Goal: Task Accomplishment & Management: Complete application form

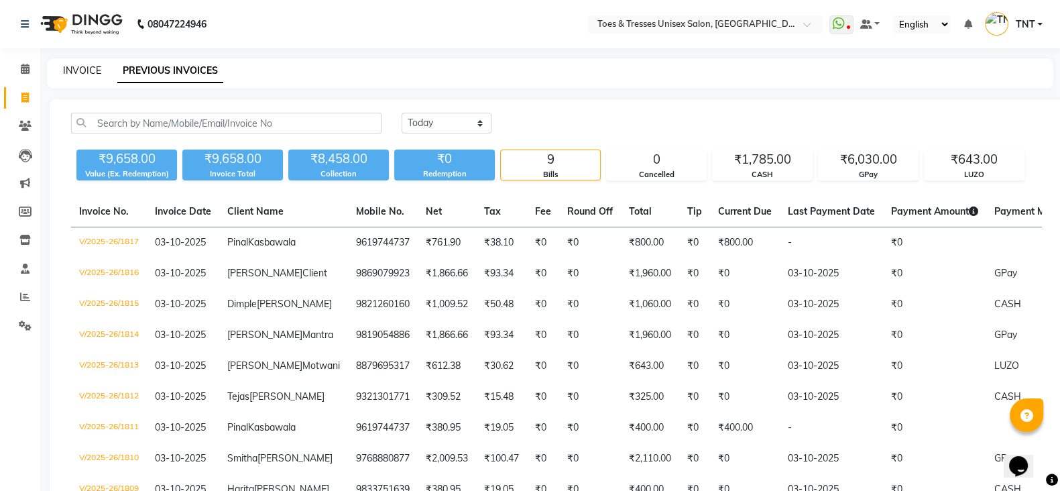
click at [94, 68] on link "INVOICE" at bounding box center [82, 70] width 38 height 12
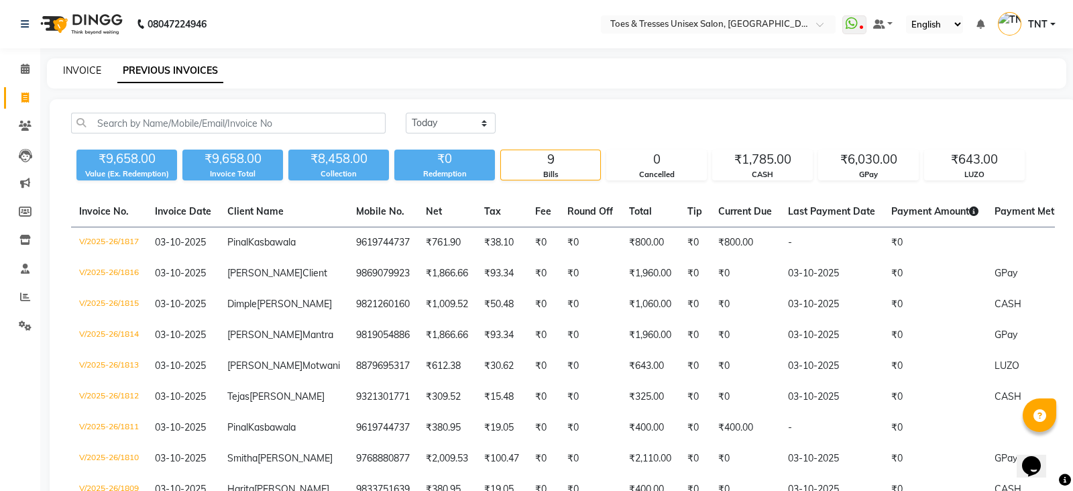
select select "3950"
select select "service"
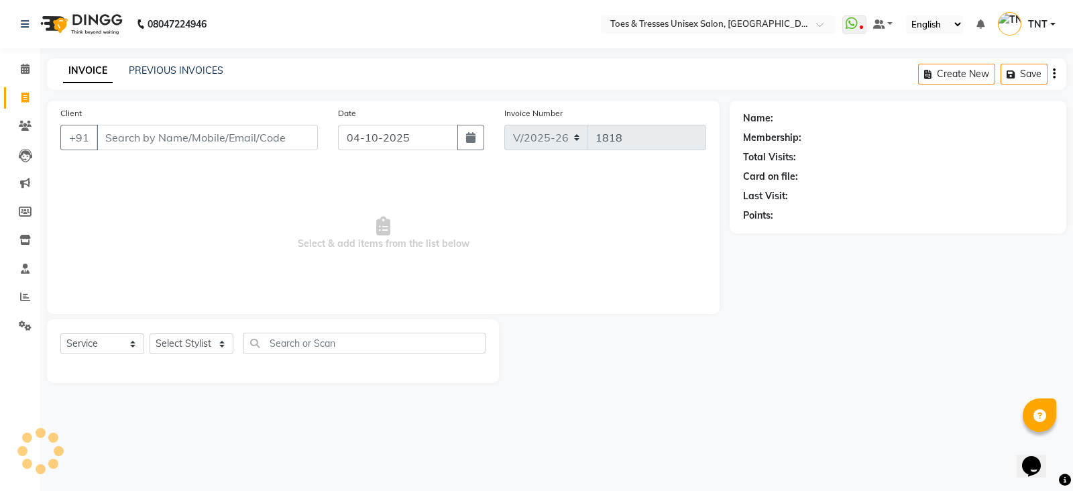
click at [172, 133] on input "Client" at bounding box center [207, 137] width 221 height 25
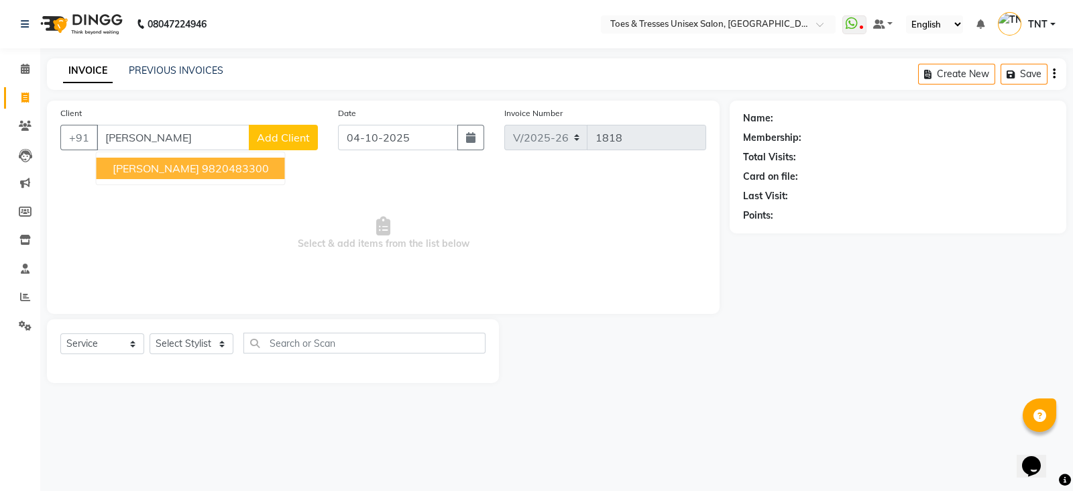
click at [174, 166] on span "[PERSON_NAME]" at bounding box center [156, 168] width 87 height 13
type input "9820483300"
select select "1: Object"
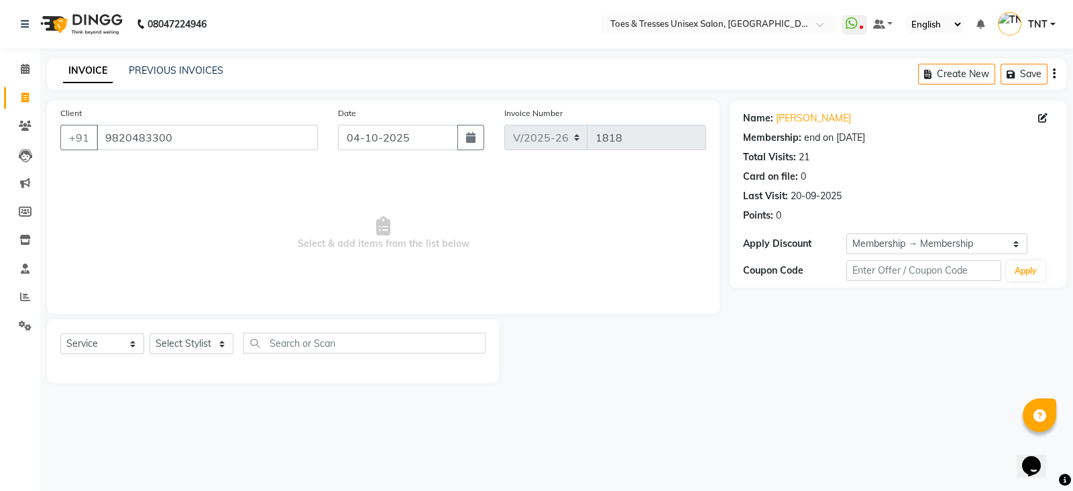
click at [201, 326] on div "Select Service Product Membership Package Voucher Prepaid Gift Card Select Styl…" at bounding box center [273, 351] width 452 height 64
click at [201, 342] on select "Select Stylist [PERSON_NAME] [PERSON_NAME] [PERSON_NAME] [PERSON_NAME] Nisha Pa…" at bounding box center [192, 343] width 84 height 21
select select "19967"
click at [150, 334] on select "Select Stylist [PERSON_NAME] [PERSON_NAME] [PERSON_NAME] [PERSON_NAME] Nisha Pa…" at bounding box center [192, 343] width 84 height 21
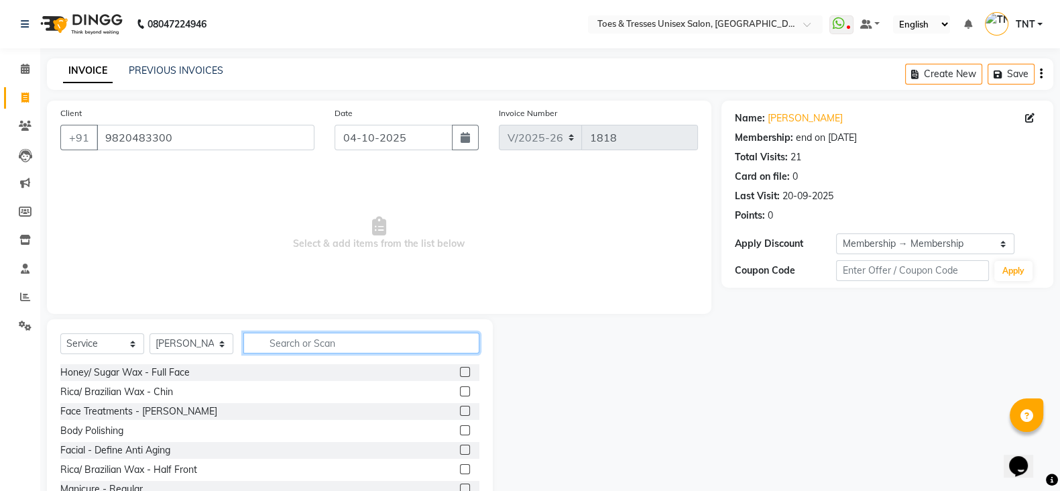
click at [342, 346] on input "text" at bounding box center [361, 343] width 236 height 21
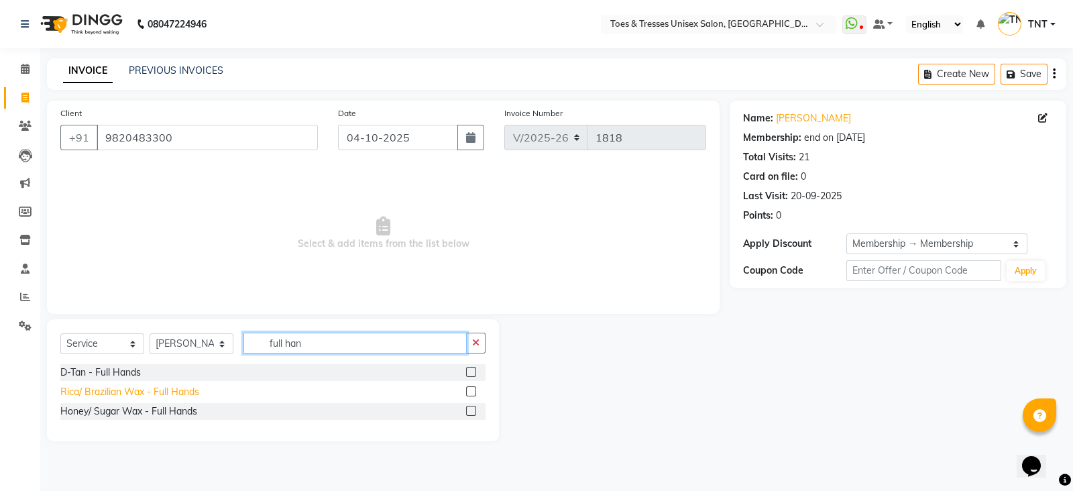
type input "full han"
click at [154, 398] on div "Rica/ Brazilian Wax - Full Hands" at bounding box center [129, 392] width 139 height 14
checkbox input "false"
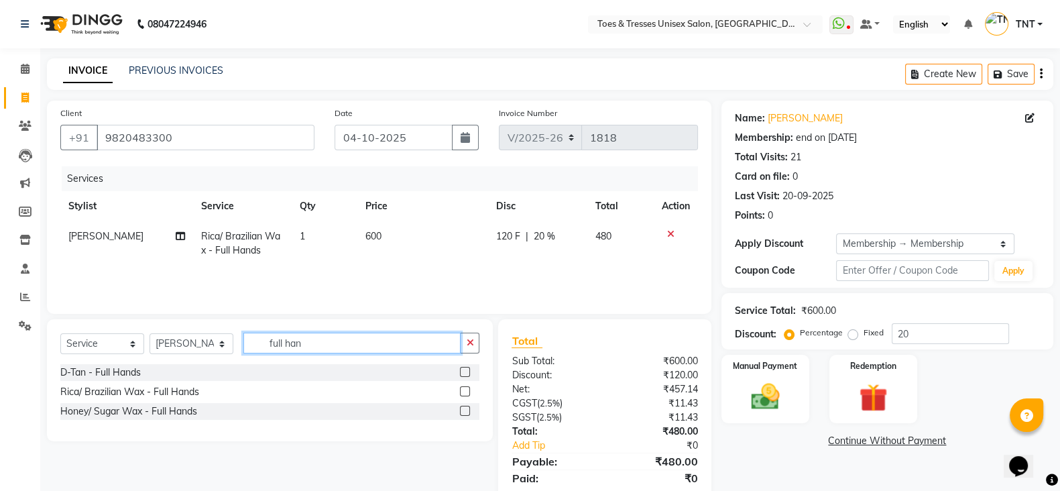
click at [317, 342] on input "full han" at bounding box center [351, 343] width 217 height 21
type input "full le"
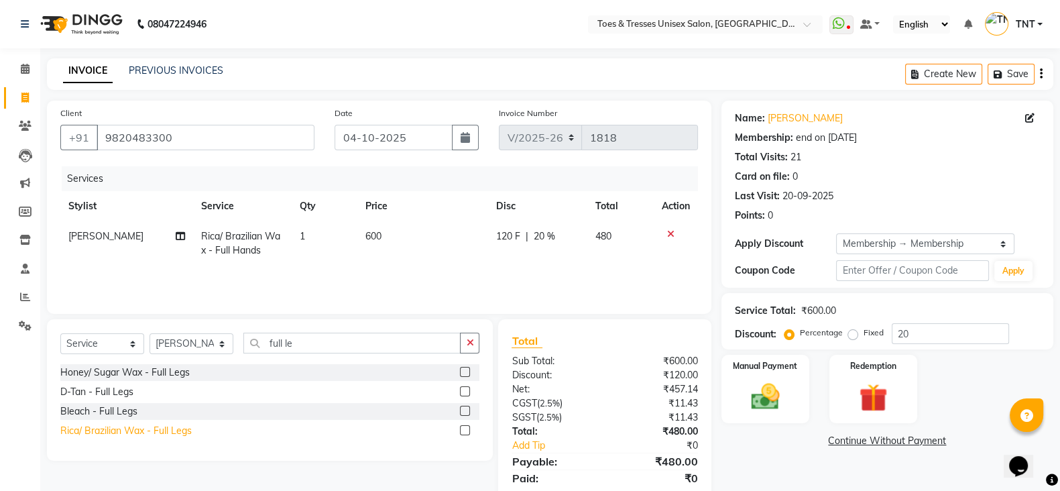
click at [148, 433] on div "Rica/ Brazilian Wax - Full Legs" at bounding box center [125, 431] width 131 height 14
checkbox input "false"
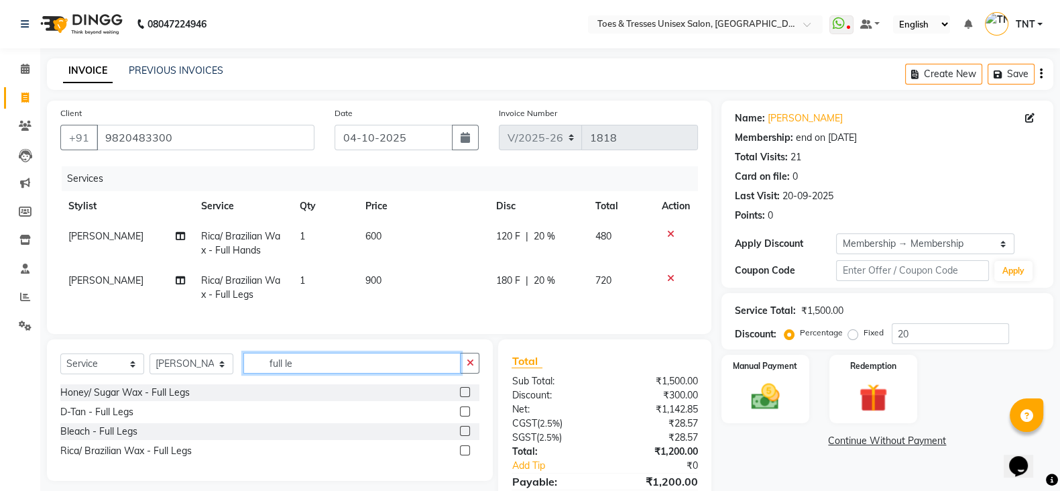
click at [341, 374] on input "full le" at bounding box center [351, 363] width 217 height 21
type input "under"
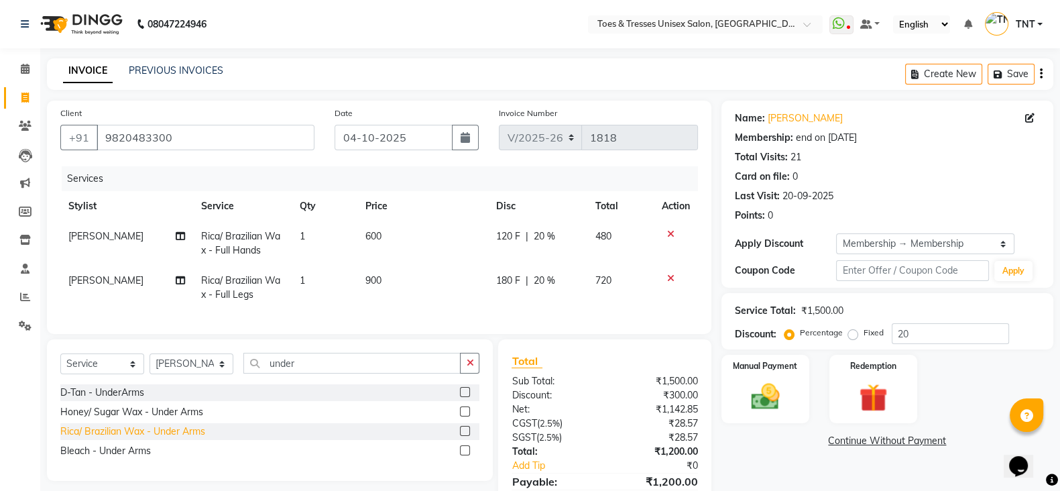
click at [130, 439] on div "Rica/ Brazilian Wax - Under Arms" at bounding box center [132, 432] width 145 height 14
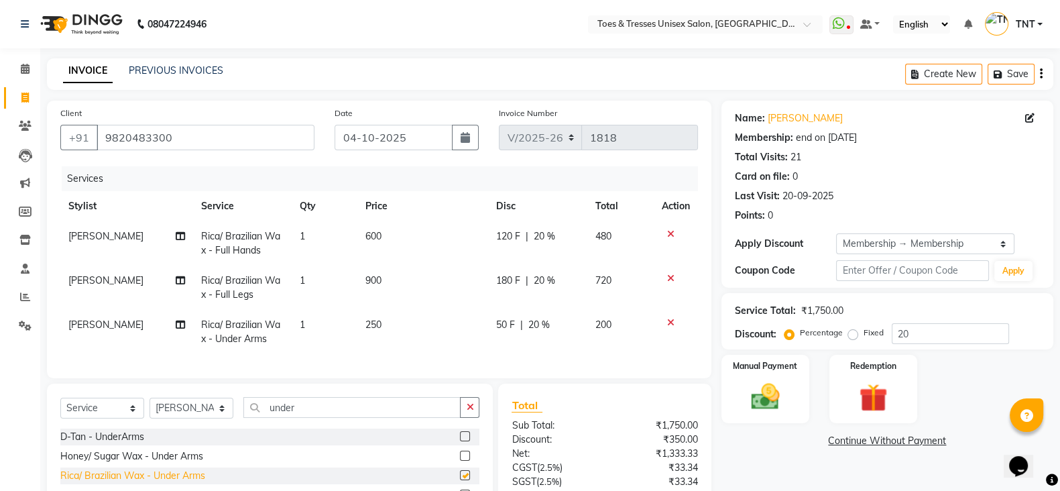
checkbox input "false"
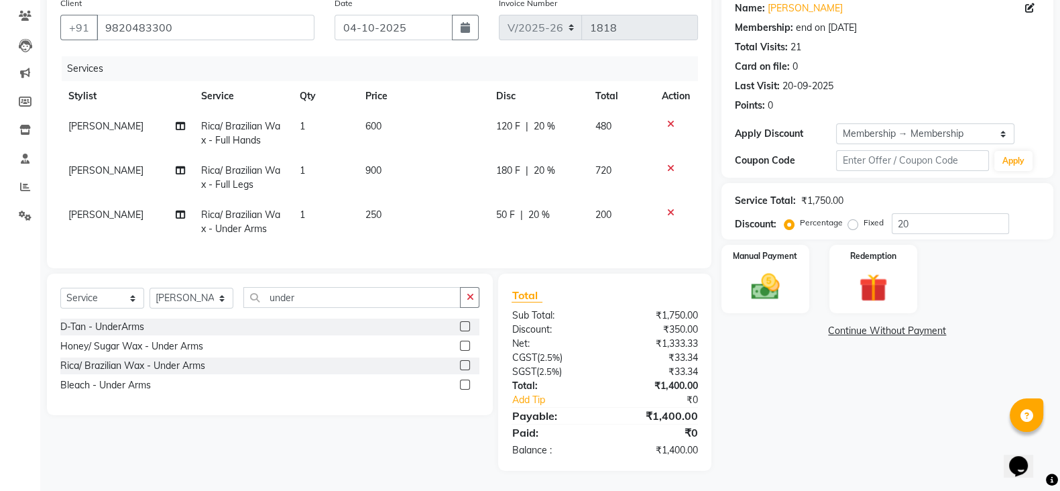
click at [473, 343] on div at bounding box center [469, 346] width 19 height 17
click at [362, 291] on input "under" at bounding box center [351, 297] width 217 height 21
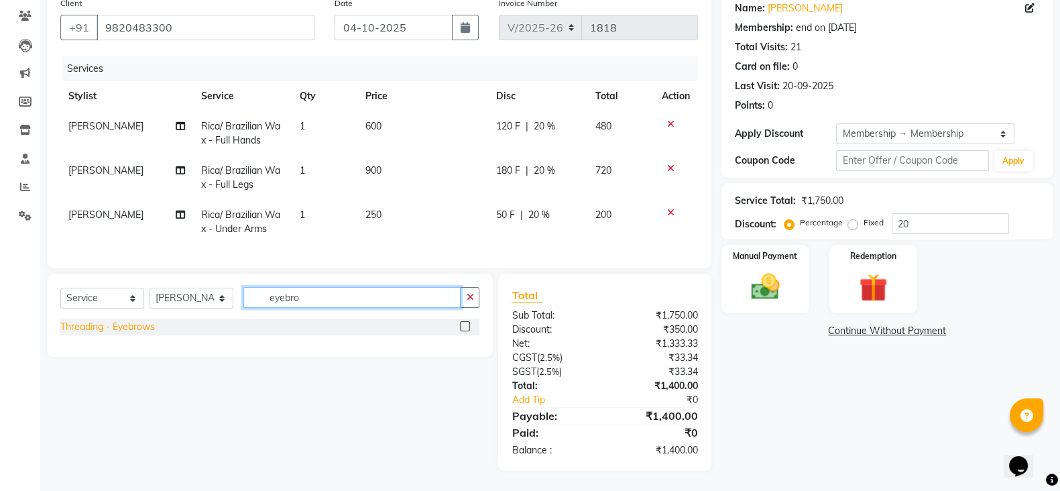
type input "eyebro"
click at [145, 325] on div "Threading - Eyebrows" at bounding box center [107, 327] width 95 height 14
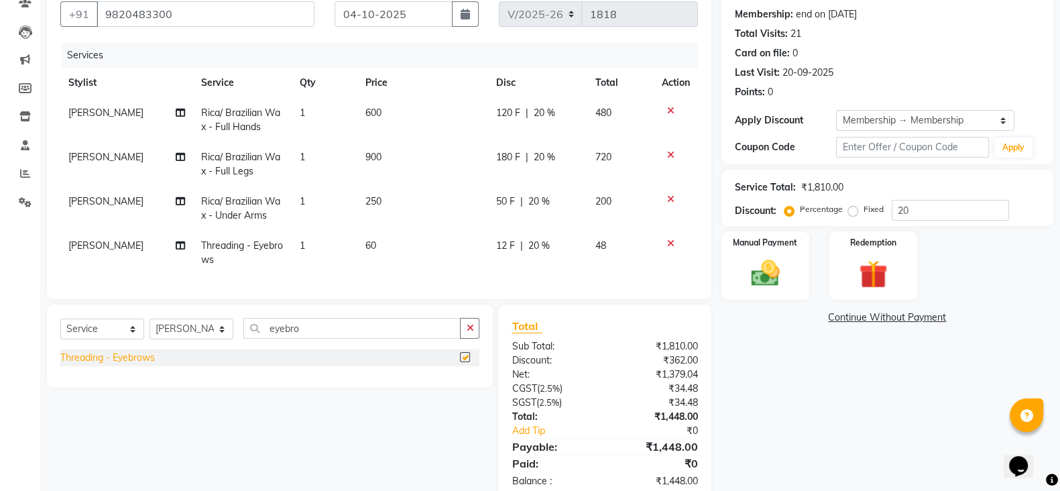
checkbox input "false"
click at [557, 252] on div "12 F | 20 %" at bounding box center [537, 246] width 83 height 14
select select "19967"
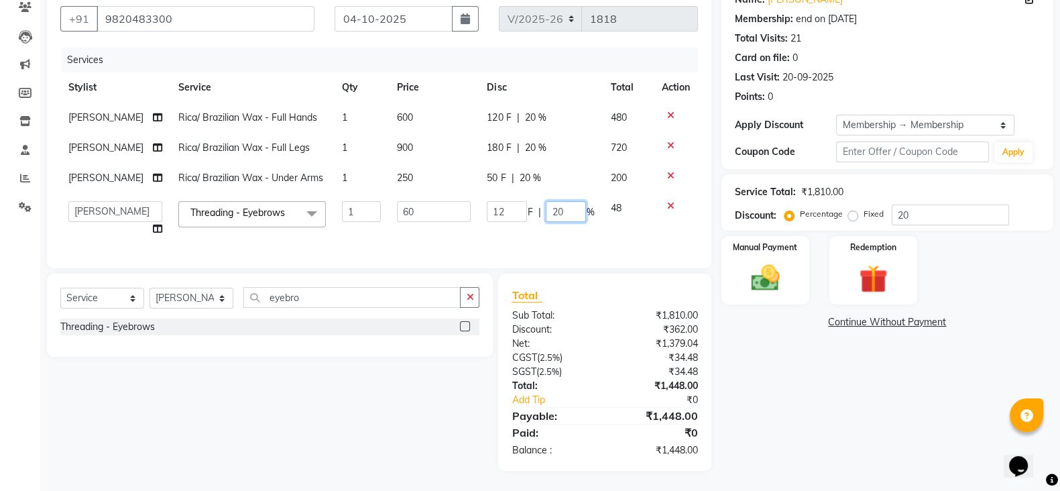
click at [557, 201] on input "20" at bounding box center [566, 211] width 40 height 21
type input "0"
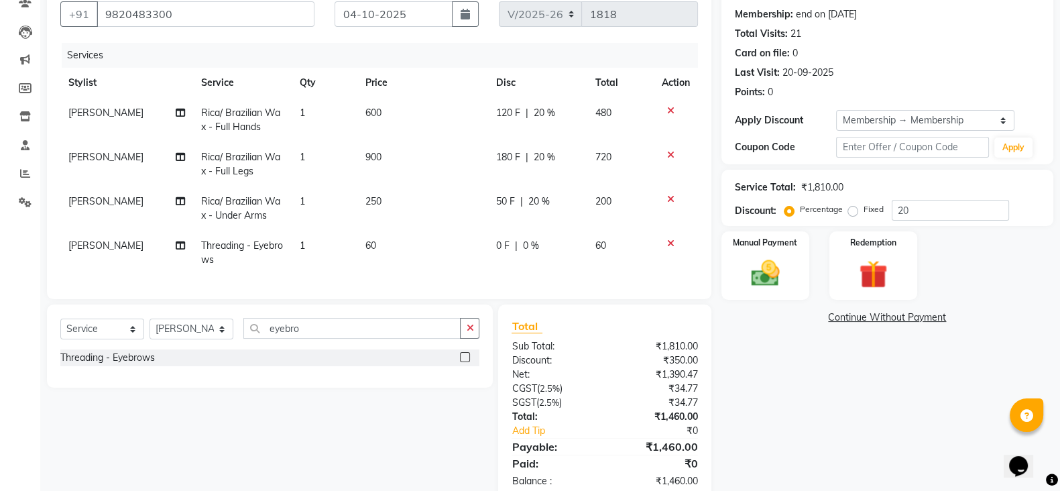
click at [553, 237] on td "0 F | 0 %" at bounding box center [537, 253] width 99 height 44
select select "19967"
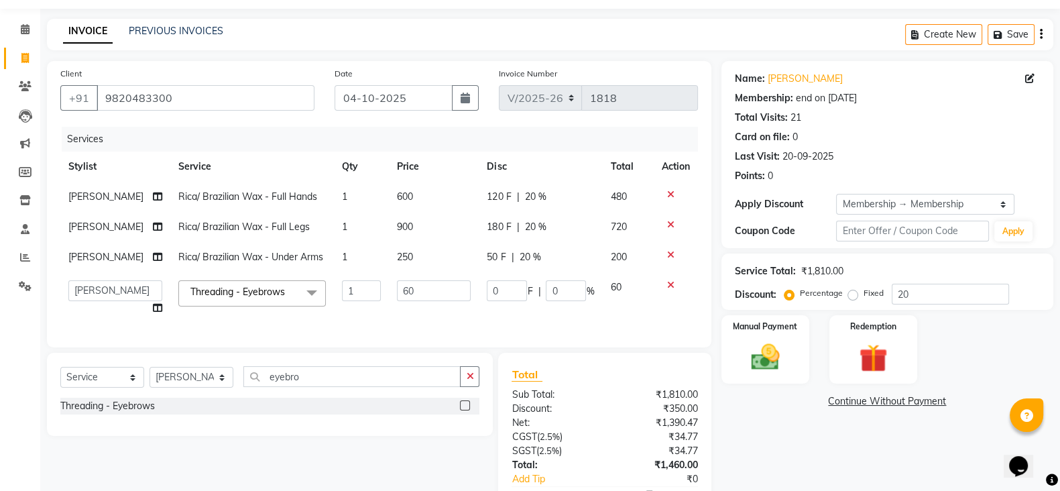
scroll to position [132, 0]
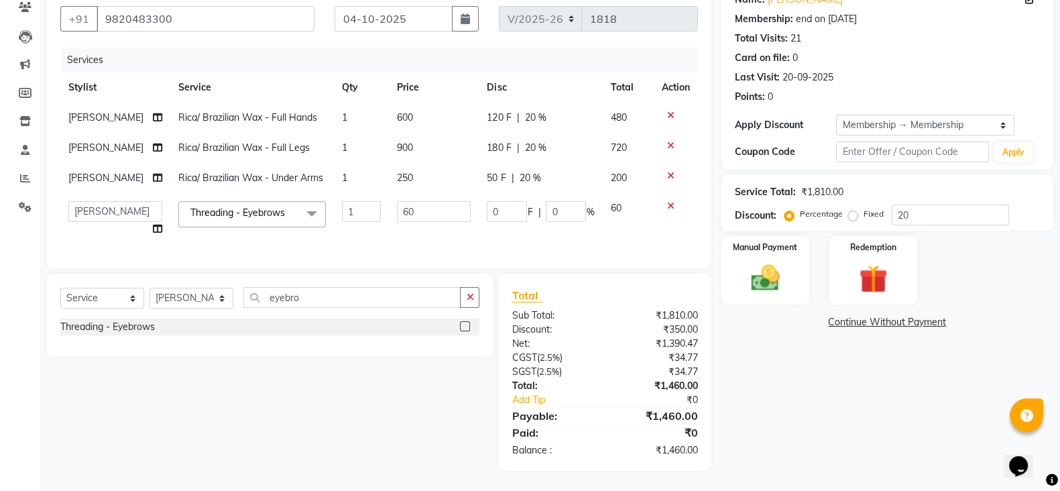
click at [853, 99] on div "Name: [PERSON_NAME] Membership: end on [DATE] Total Visits: 21 Card on file: 0 …" at bounding box center [888, 75] width 332 height 187
click at [854, 115] on select "Select Membership → Membership" at bounding box center [925, 125] width 178 height 21
select select "0:"
click at [836, 115] on select "Select Membership → Membership" at bounding box center [925, 125] width 178 height 21
type input "0"
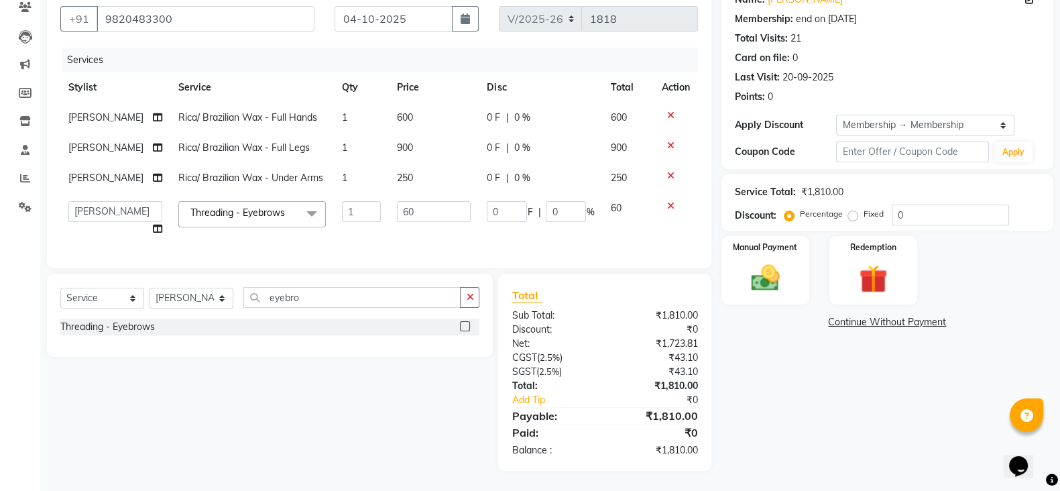
click at [851, 209] on div "Percentage Fixed" at bounding box center [839, 214] width 105 height 17
click at [864, 208] on label "Fixed" at bounding box center [874, 214] width 20 height 12
click at [851, 209] on input "Fixed" at bounding box center [855, 213] width 9 height 9
radio input "true"
click at [918, 206] on input "0" at bounding box center [950, 215] width 117 height 21
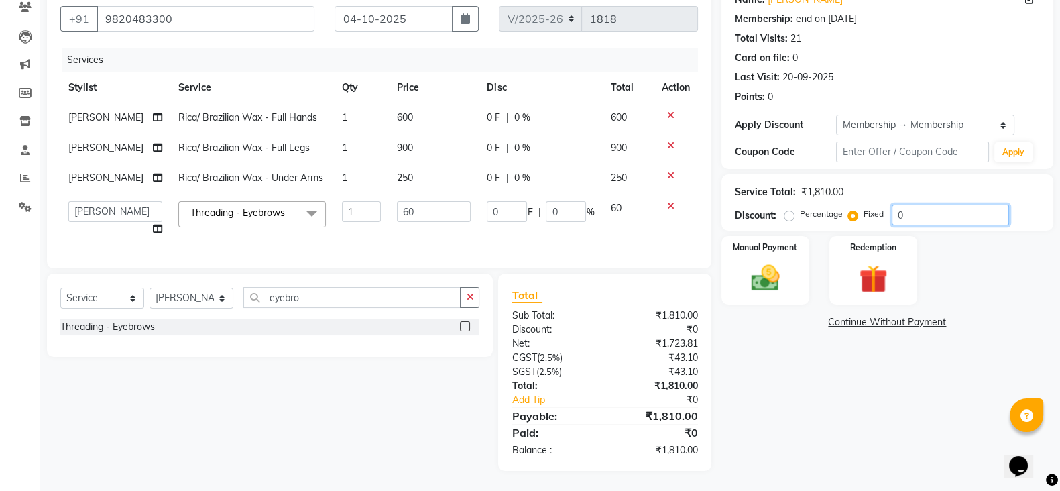
click at [918, 206] on input "0" at bounding box center [950, 215] width 117 height 21
type input "4"
type input "0.13"
type input "0.22"
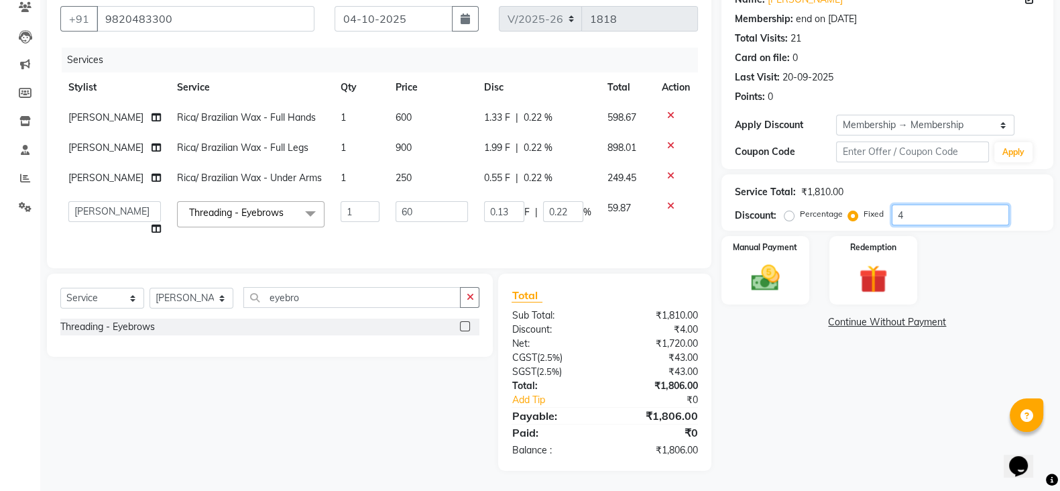
type input "45"
type input "1.49"
type input "2.48"
type input "450"
type input "14.92"
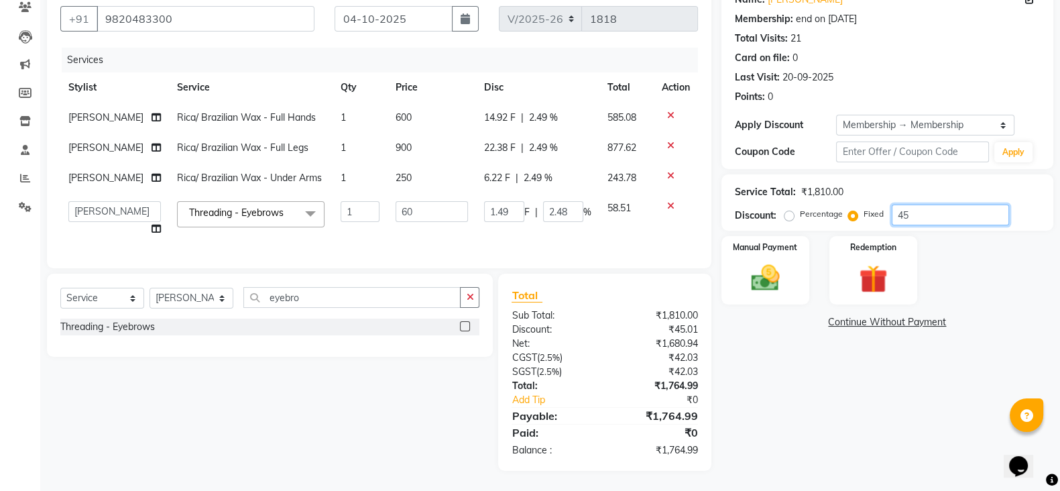
type input "24.87"
type input "450"
click at [777, 261] on img at bounding box center [766, 278] width 48 height 34
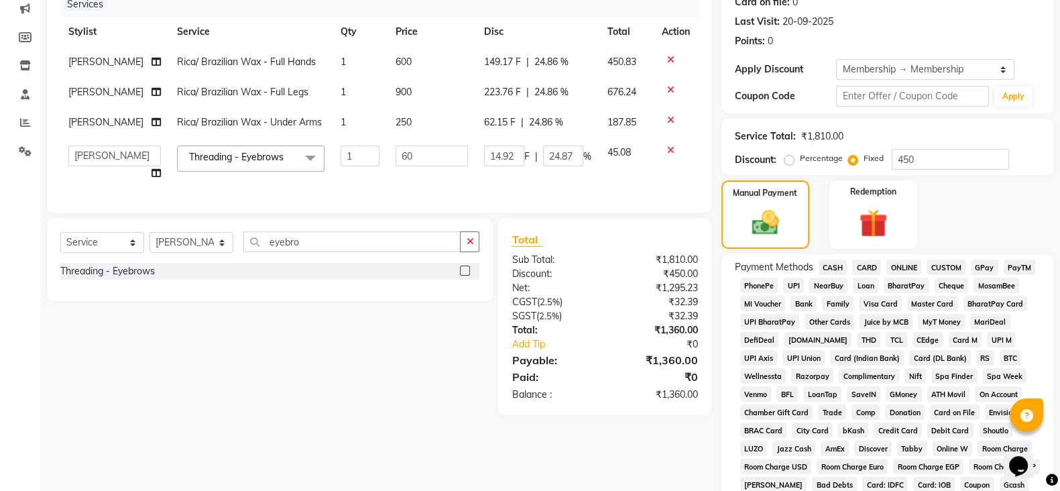
click at [991, 264] on span "GPay" at bounding box center [984, 267] width 27 height 15
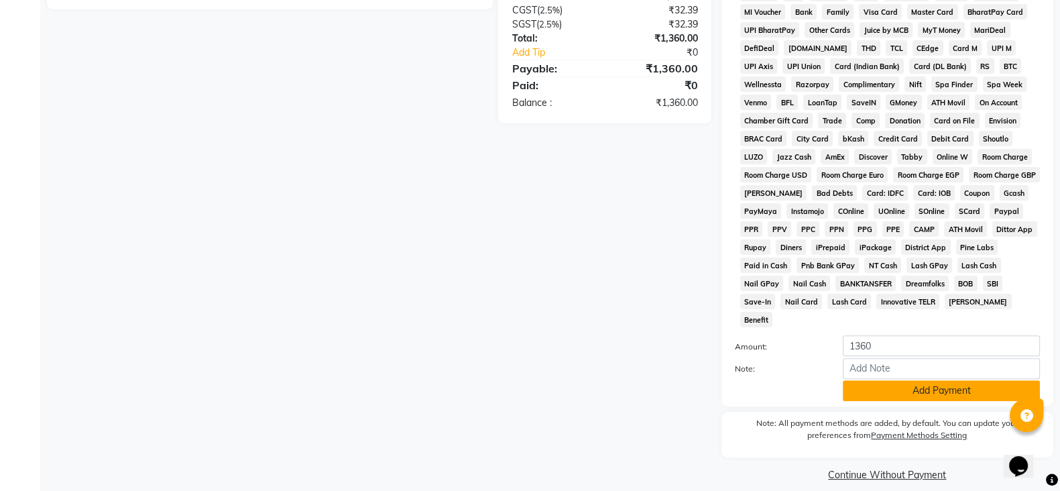
click at [969, 381] on button "Add Payment" at bounding box center [941, 390] width 197 height 21
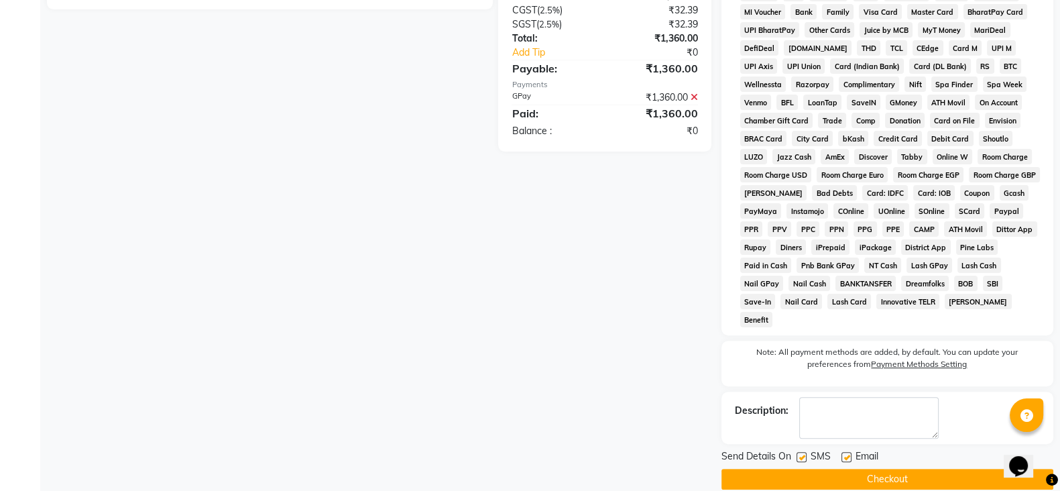
scroll to position [469, 0]
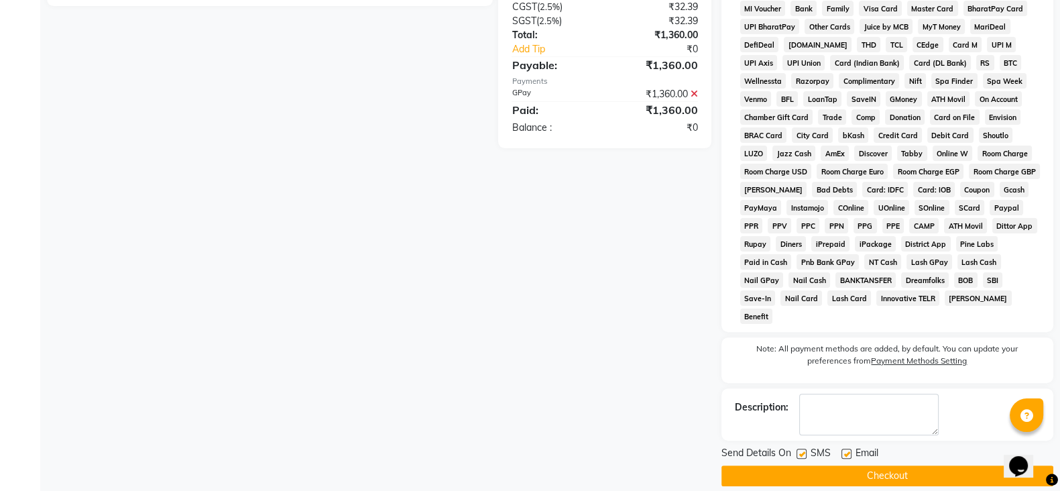
click at [950, 465] on button "Checkout" at bounding box center [888, 475] width 332 height 21
